Goal: Task Accomplishment & Management: Complete application form

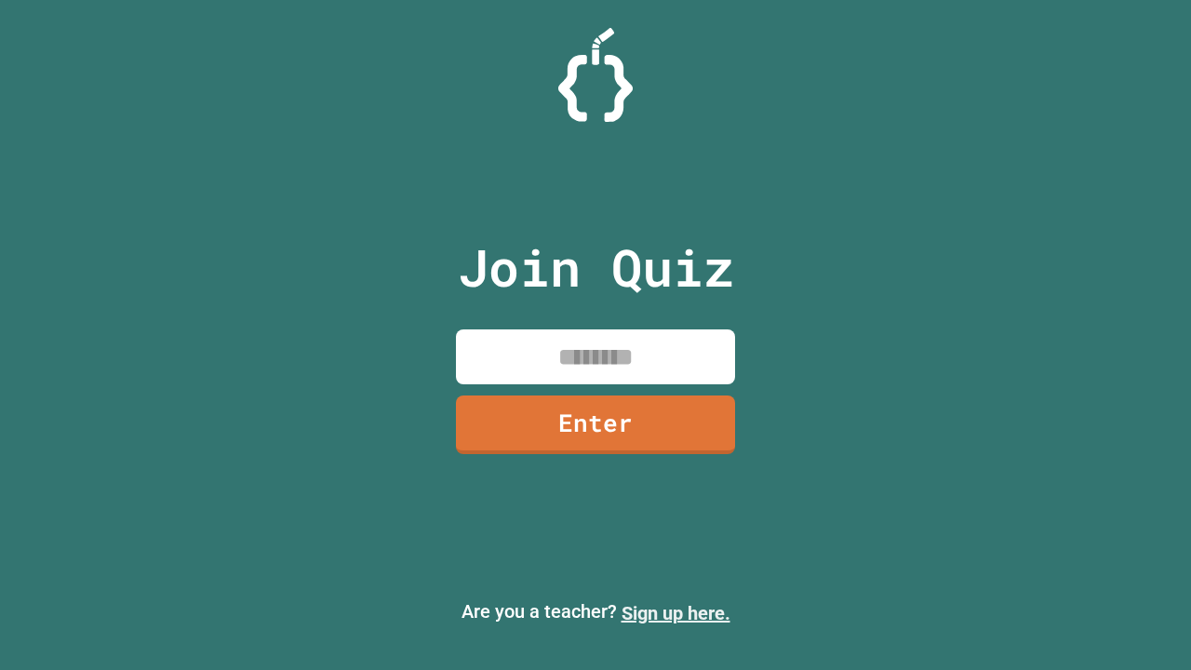
click at [675, 613] on link "Sign up here." at bounding box center [675, 613] width 109 height 22
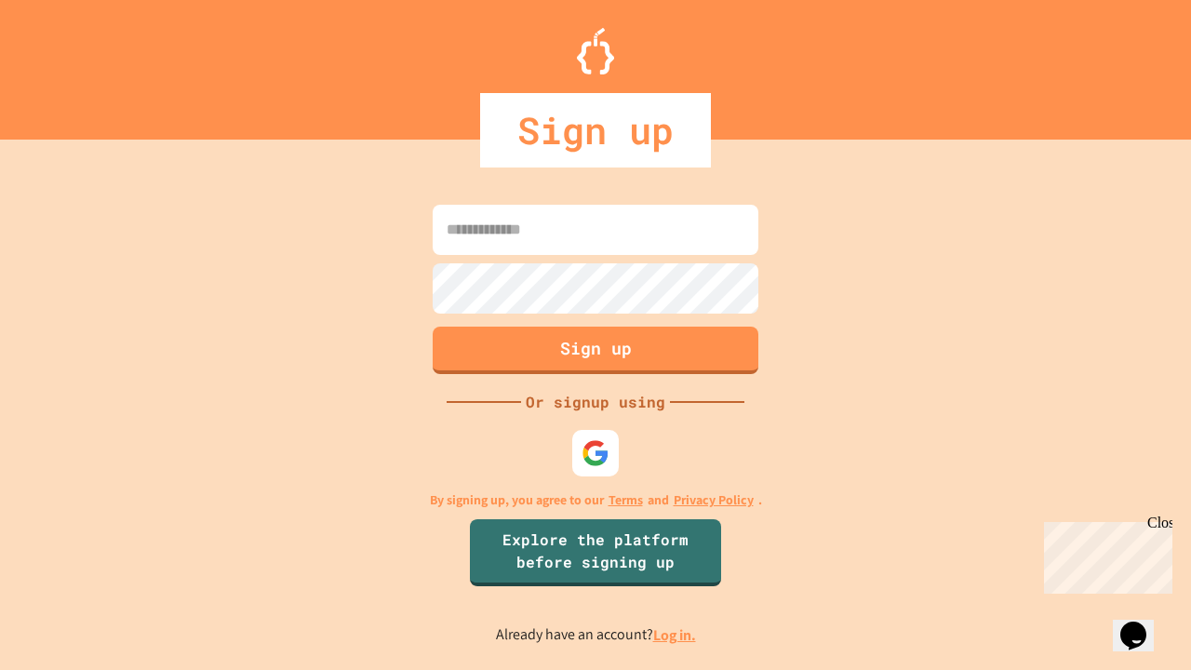
click at [675, 635] on link "Log in." at bounding box center [674, 635] width 43 height 20
